Goal: Task Accomplishment & Management: Use online tool/utility

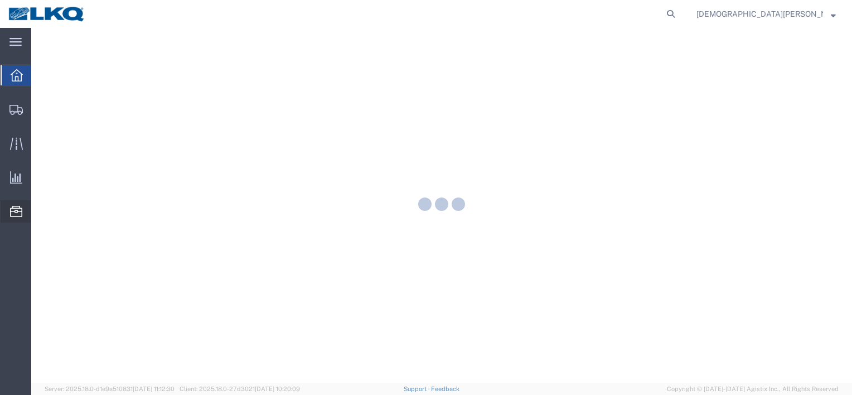
click at [13, 209] on icon at bounding box center [16, 211] width 12 height 11
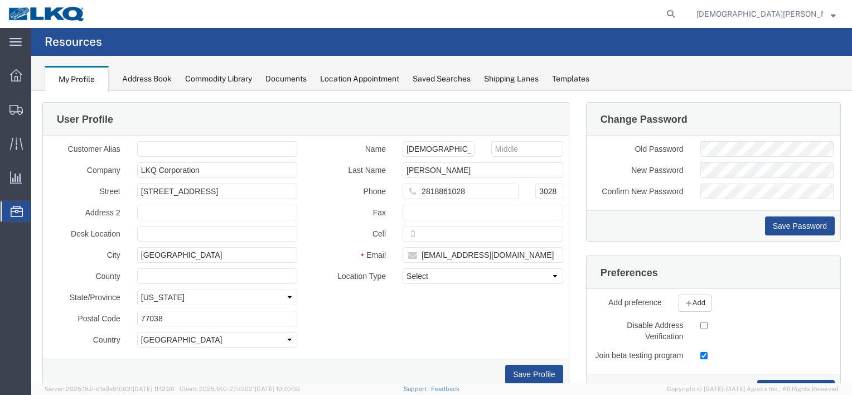
click at [0, 0] on span "Location Appointment" at bounding box center [0, 0] width 0 height 0
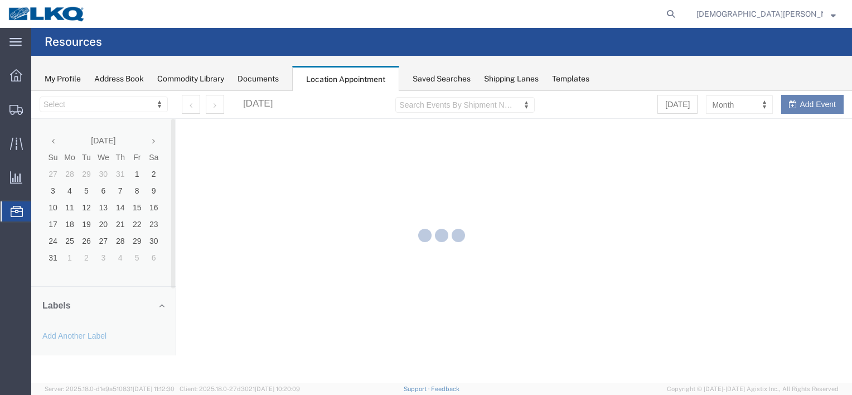
select select "27634"
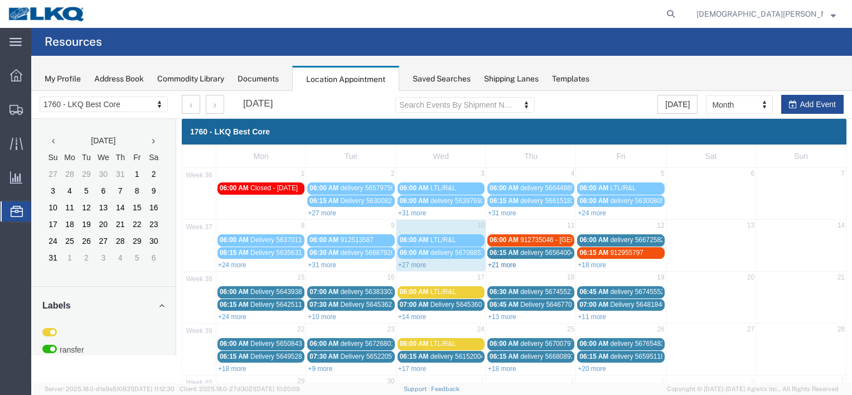
click at [500, 262] on link "+21 more" at bounding box center [502, 265] width 28 height 8
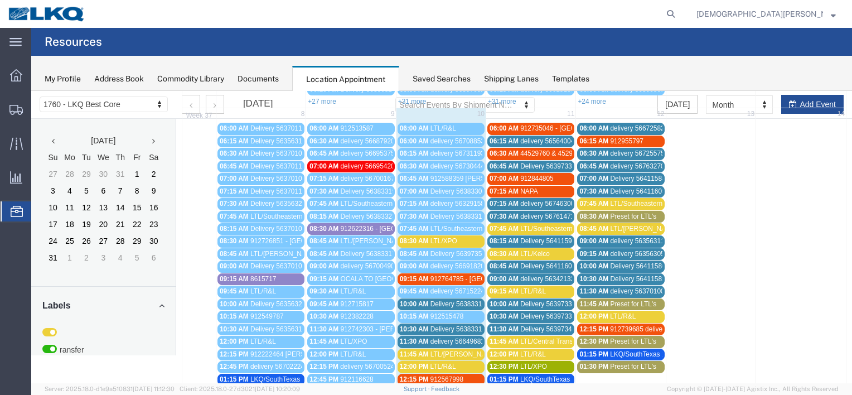
scroll to position [167, 0]
